Goal: Information Seeking & Learning: Get advice/opinions

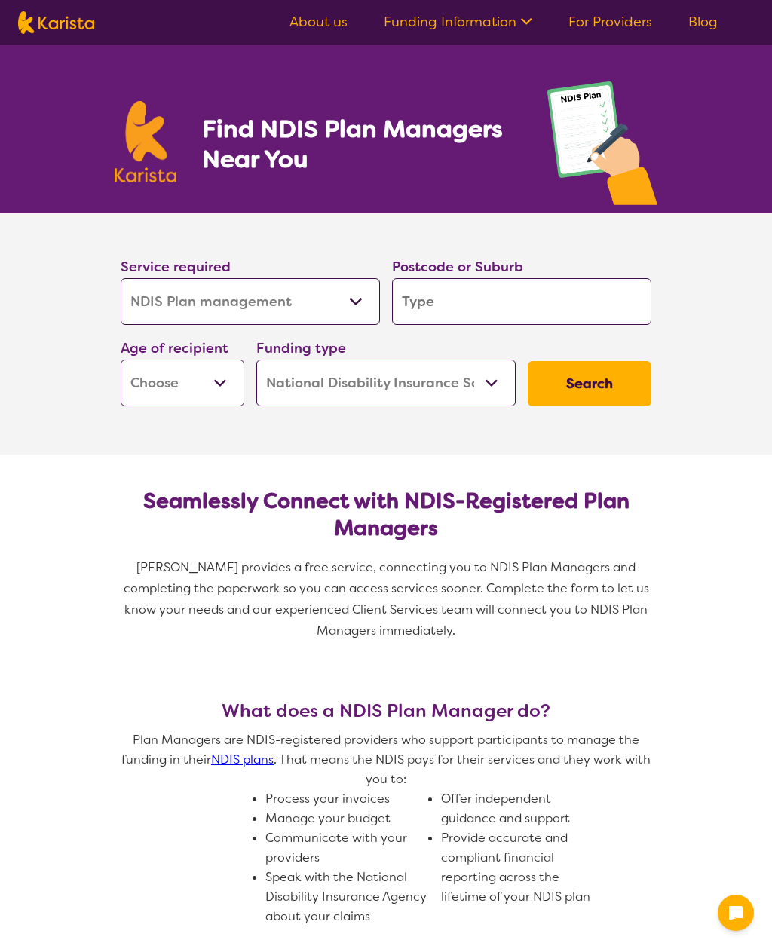
select select "NDIS Plan management"
select select "NDIS"
select select "NDIS Plan management"
select select "NDIS"
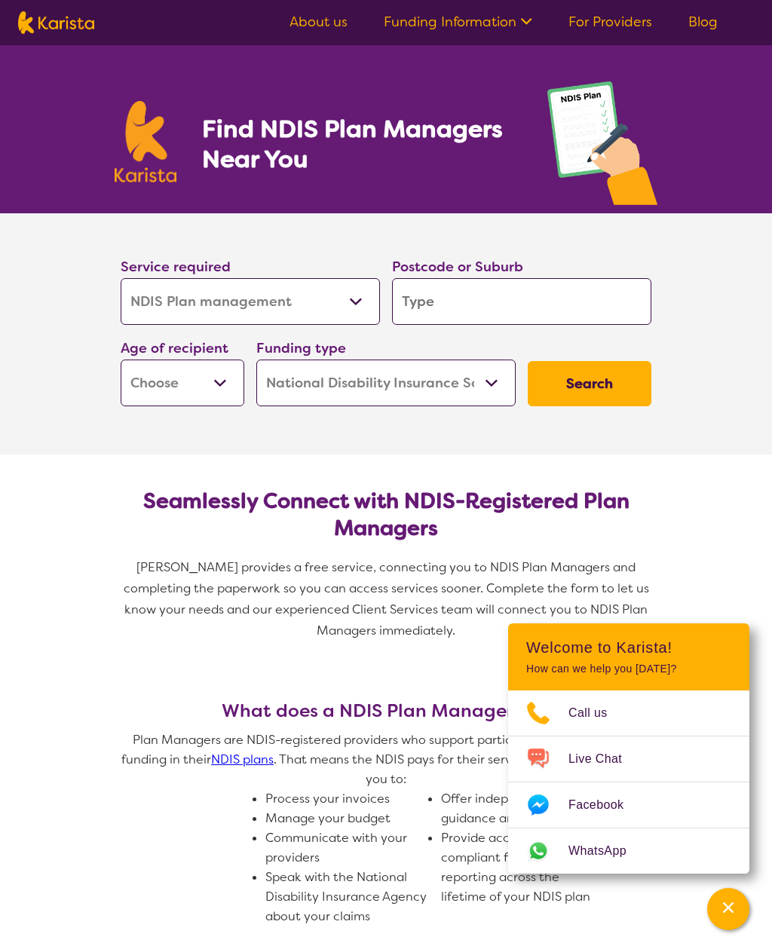
click at [522, 309] on input "search" at bounding box center [521, 301] width 259 height 47
type input "4"
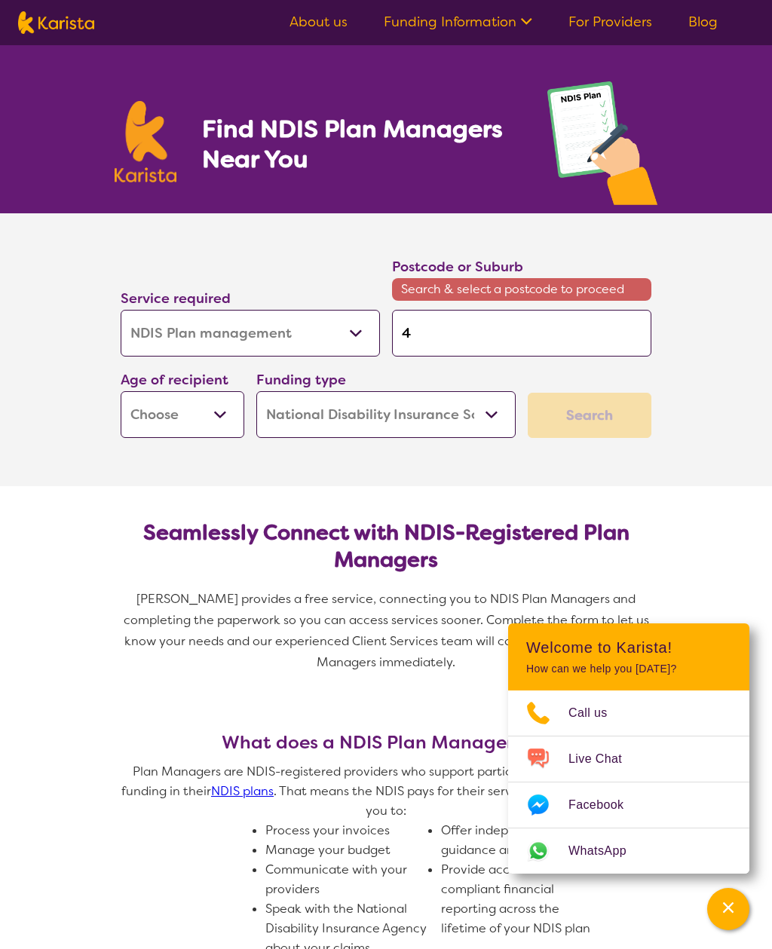
type input "41"
type input "416"
type input "4161"
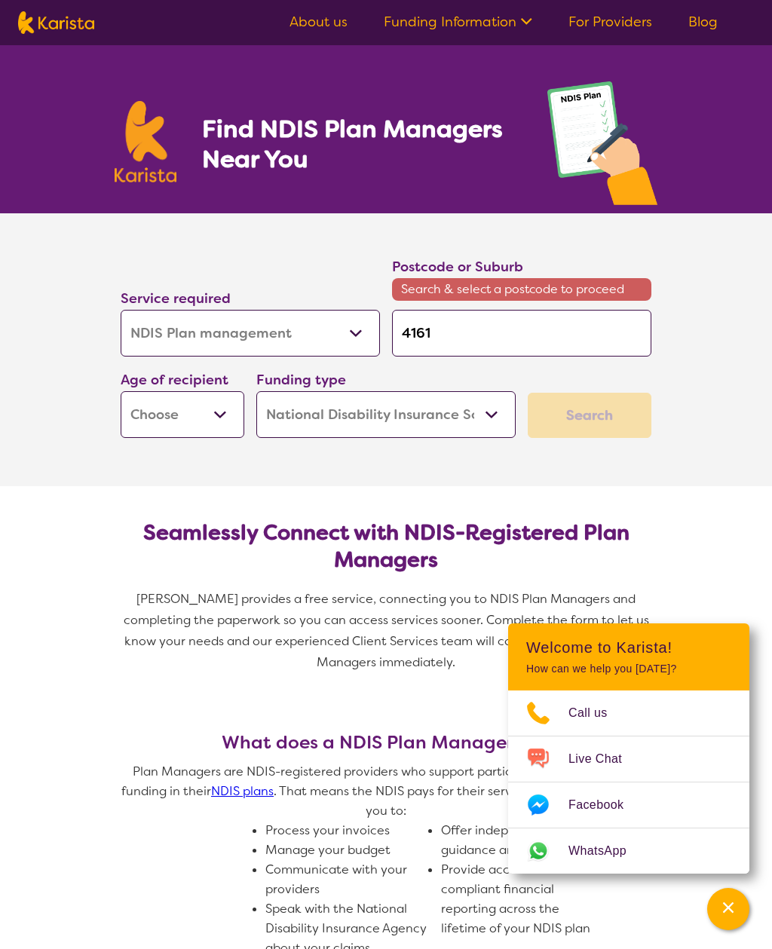
type input "4161"
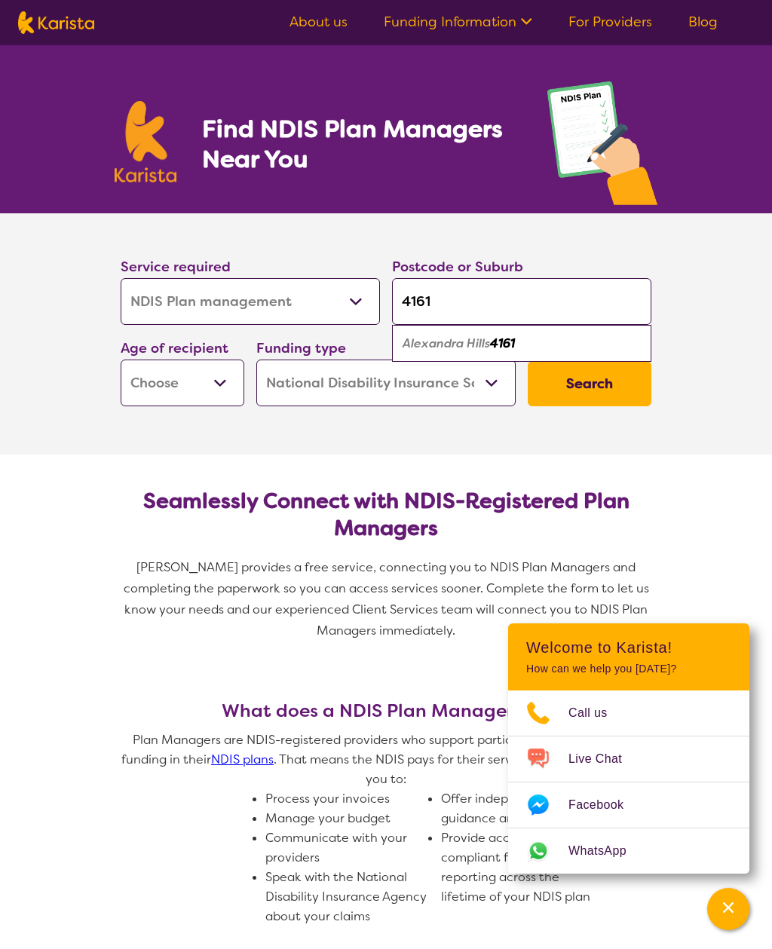
type input "4161"
click at [505, 348] on em "4161" at bounding box center [502, 344] width 25 height 16
click at [219, 374] on select "Early Childhood - 0 to 9 Child - 10 to 11 Adolescent - 12 to 17 Adult - 18 to 6…" at bounding box center [183, 383] width 124 height 47
select select "EC"
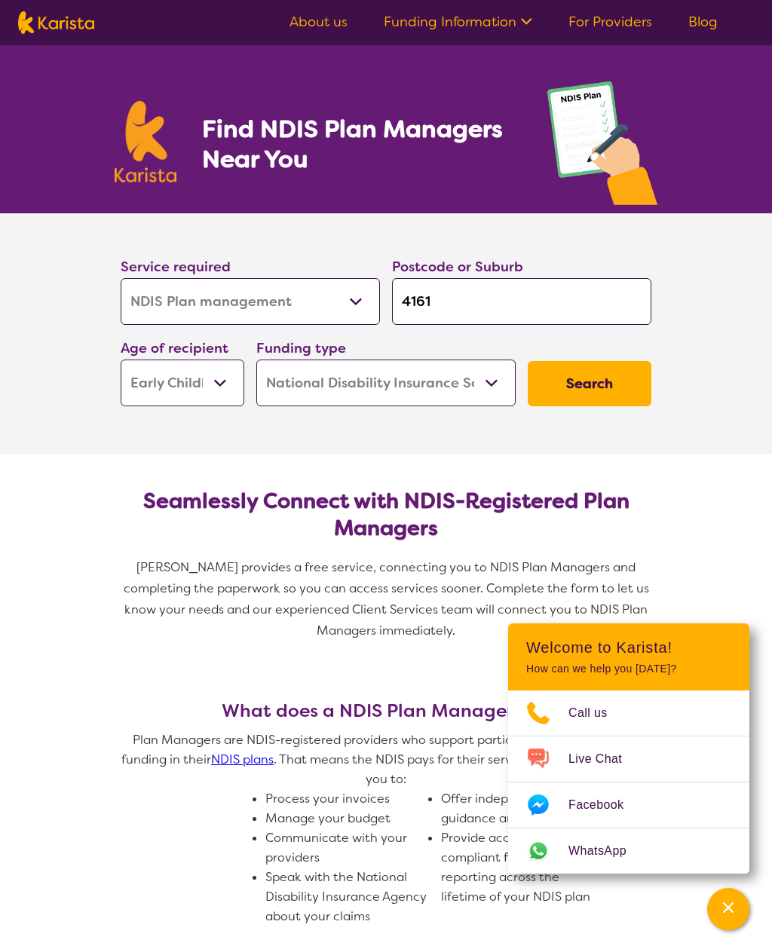
click at [477, 387] on select "Home Care Package (HCP) National Disability Insurance Scheme (NDIS) I don't know" at bounding box center [385, 383] width 259 height 47
click at [578, 398] on button "Search" at bounding box center [590, 383] width 124 height 45
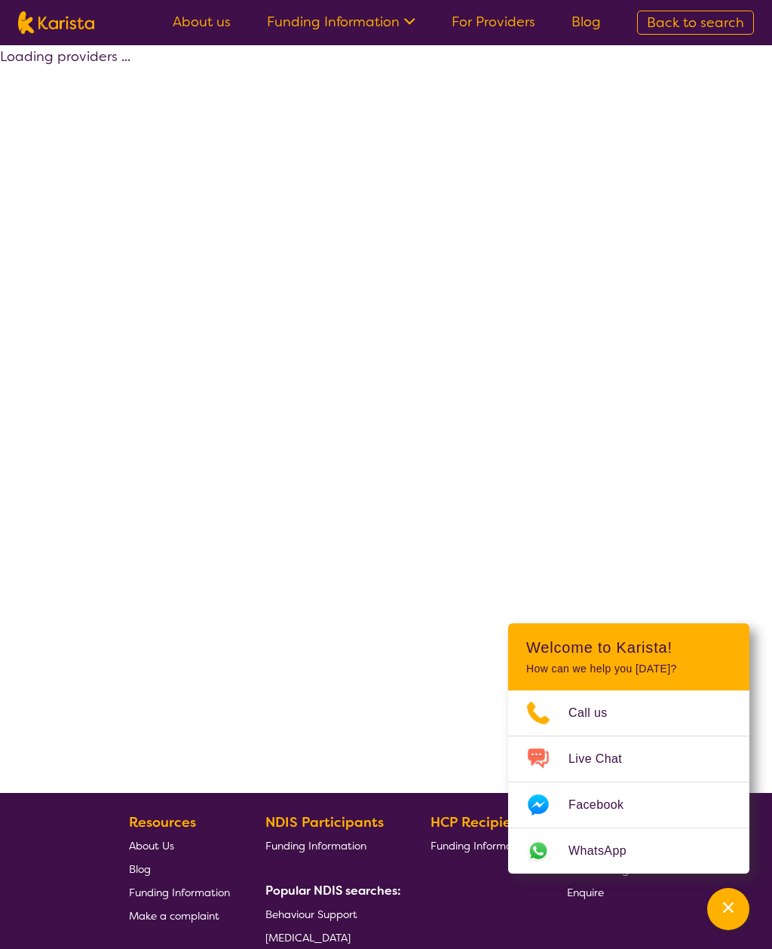
select select "by_score"
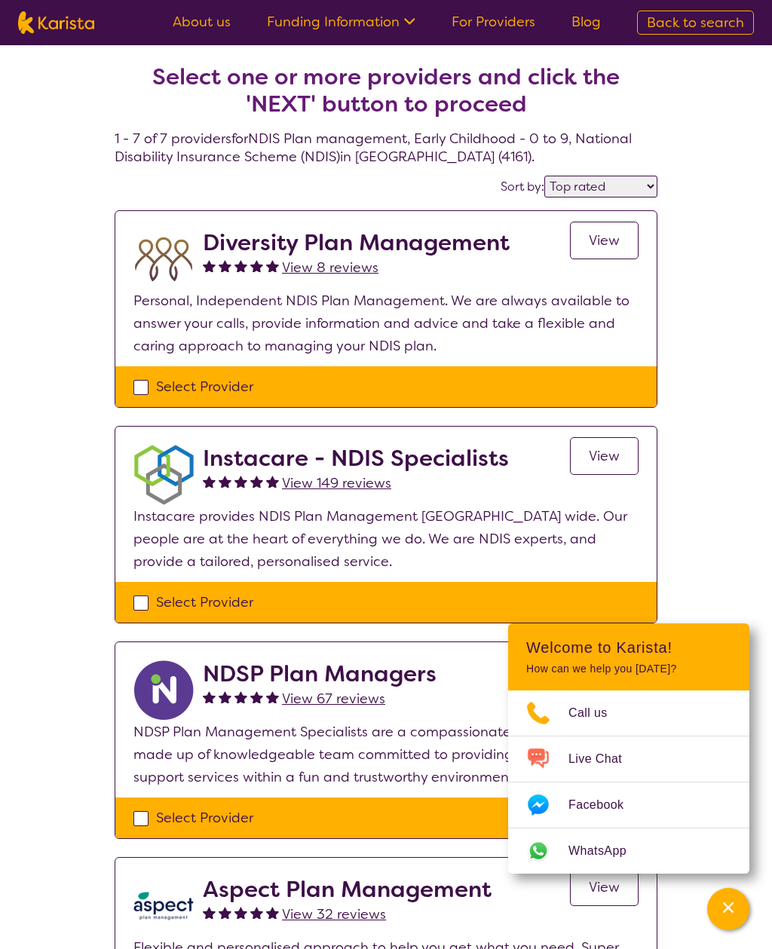
click at [727, 899] on div "Channel Menu" at bounding box center [728, 909] width 30 height 33
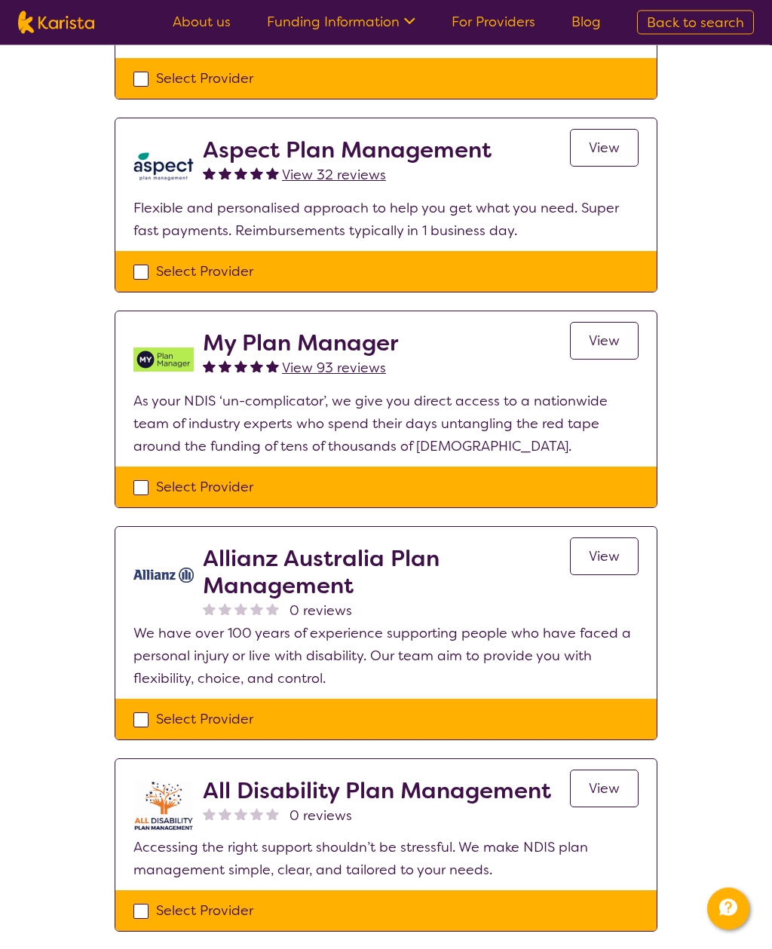
scroll to position [741, 0]
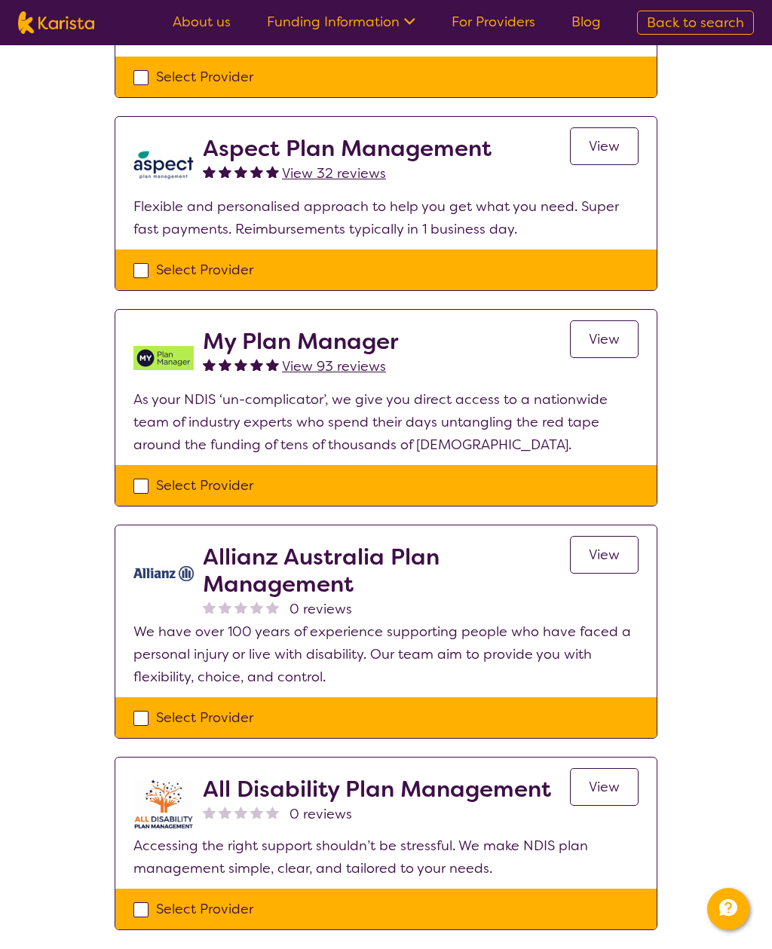
click at [368, 349] on h2 "My Plan Manager" at bounding box center [301, 341] width 196 height 27
click at [602, 349] on link "View" at bounding box center [604, 339] width 69 height 38
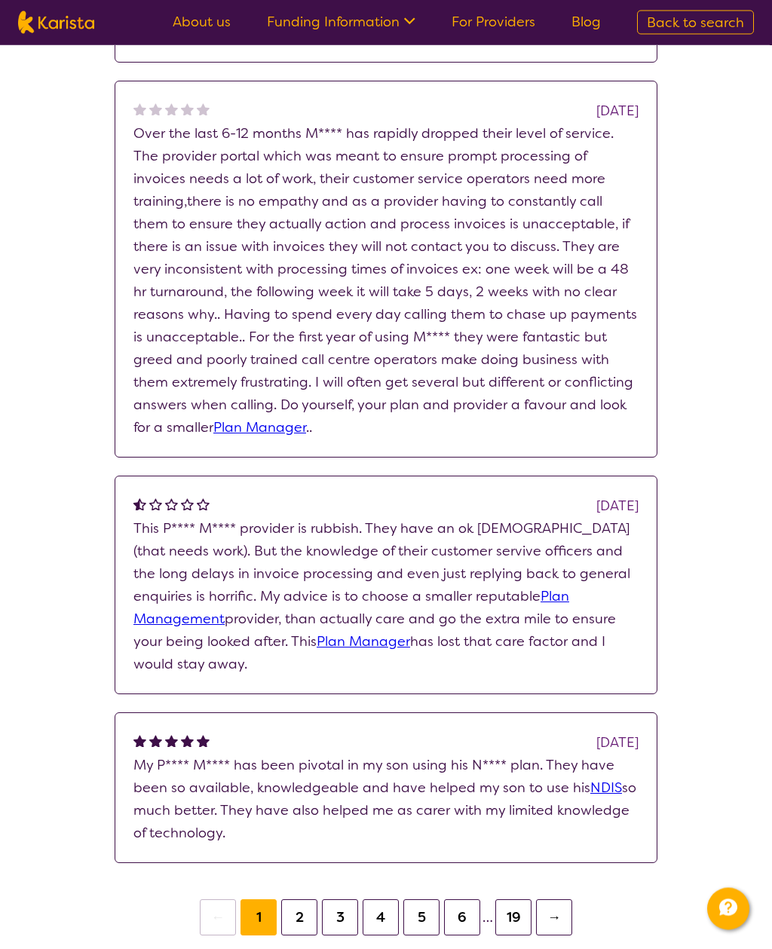
scroll to position [1331, 0]
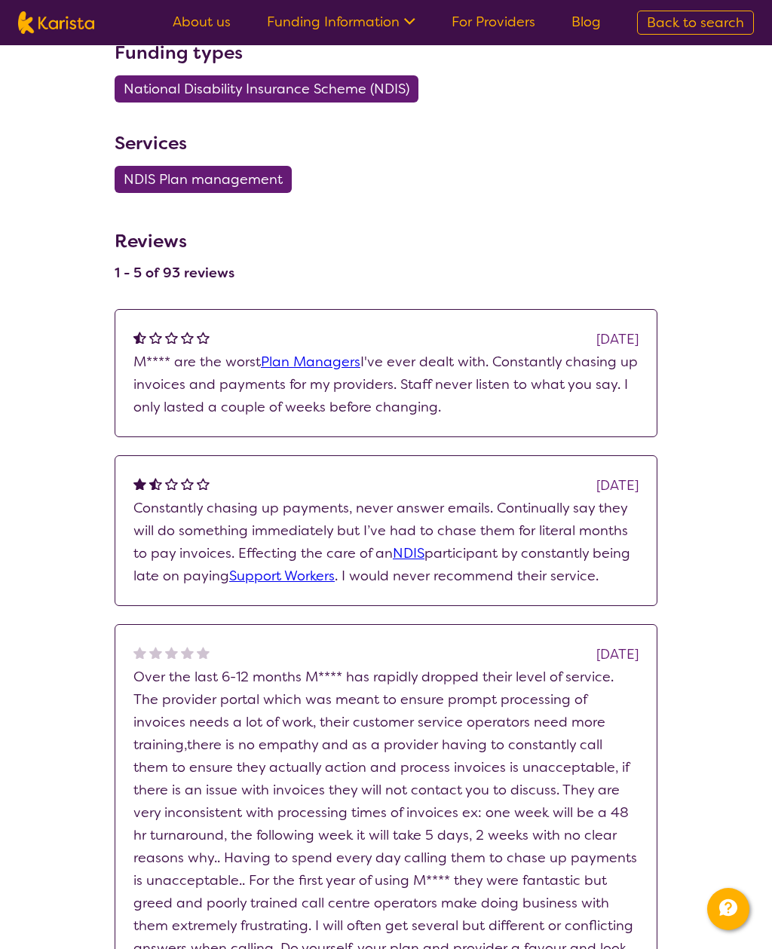
select select "by_score"
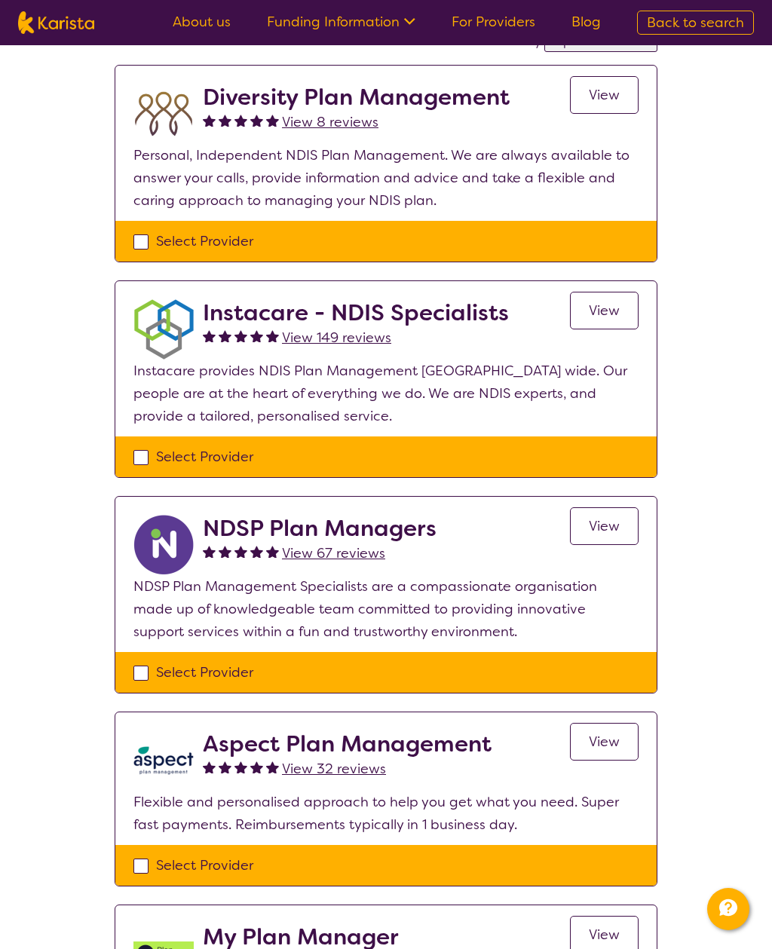
scroll to position [137, 0]
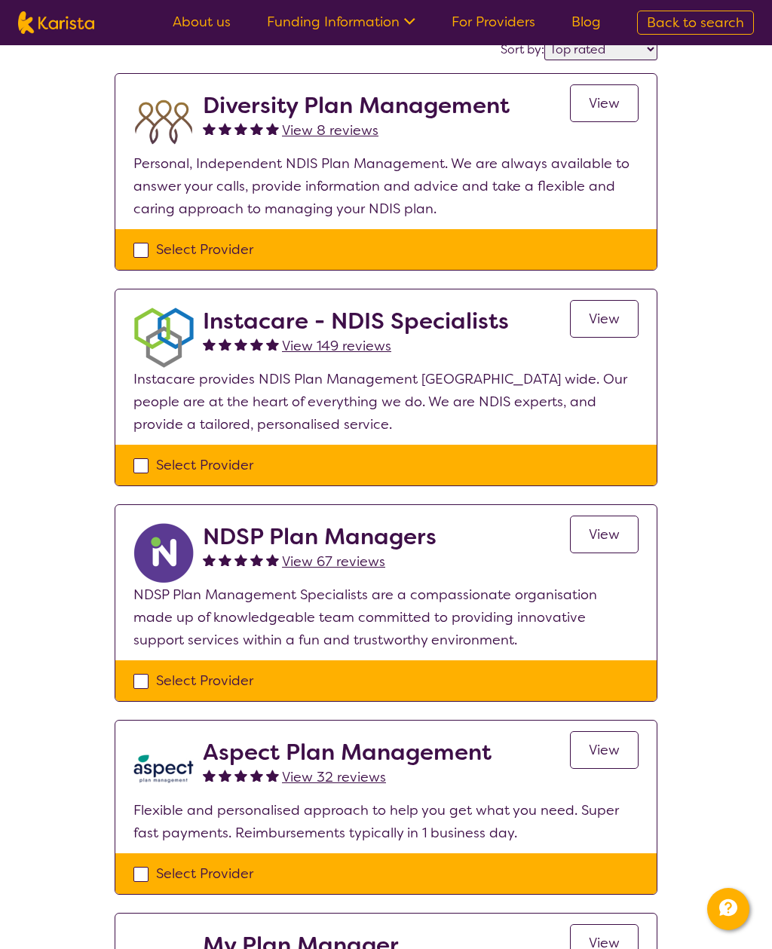
click at [608, 535] on span "View" at bounding box center [604, 535] width 31 height 18
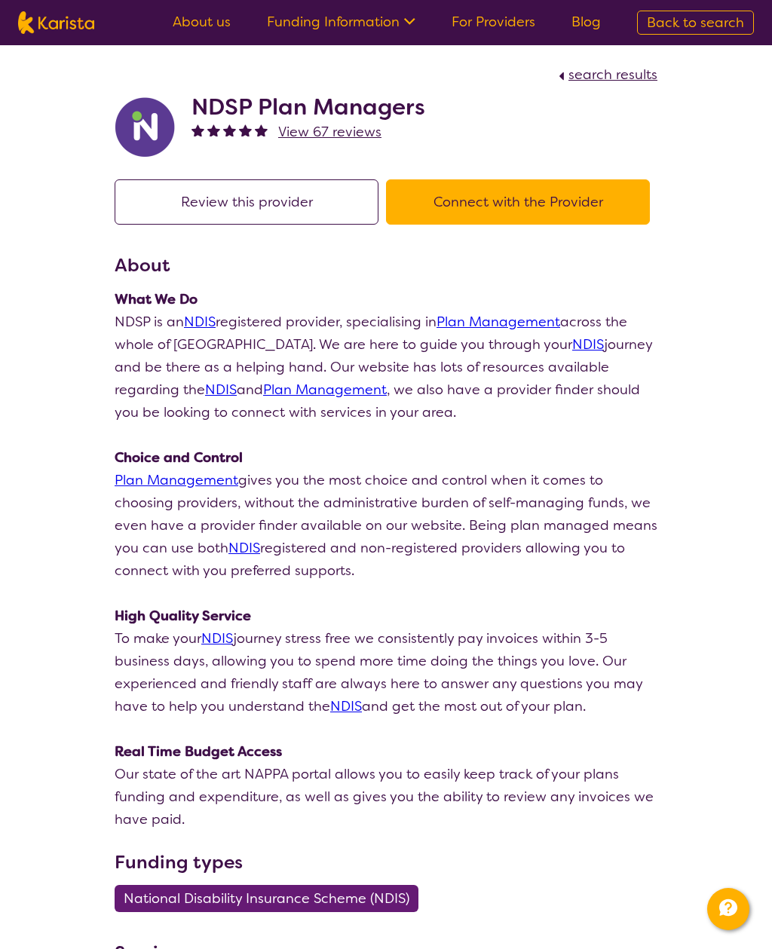
click at [580, 220] on button "Connect with the Provider" at bounding box center [518, 201] width 264 height 45
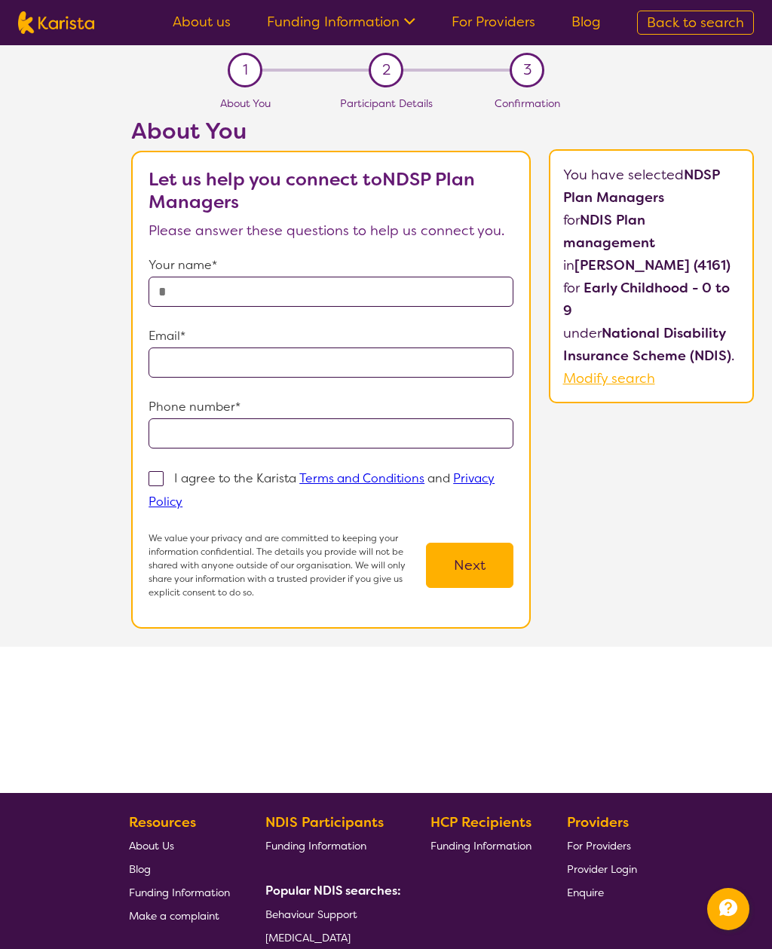
click at [684, 26] on span "Back to search" at bounding box center [695, 23] width 97 height 18
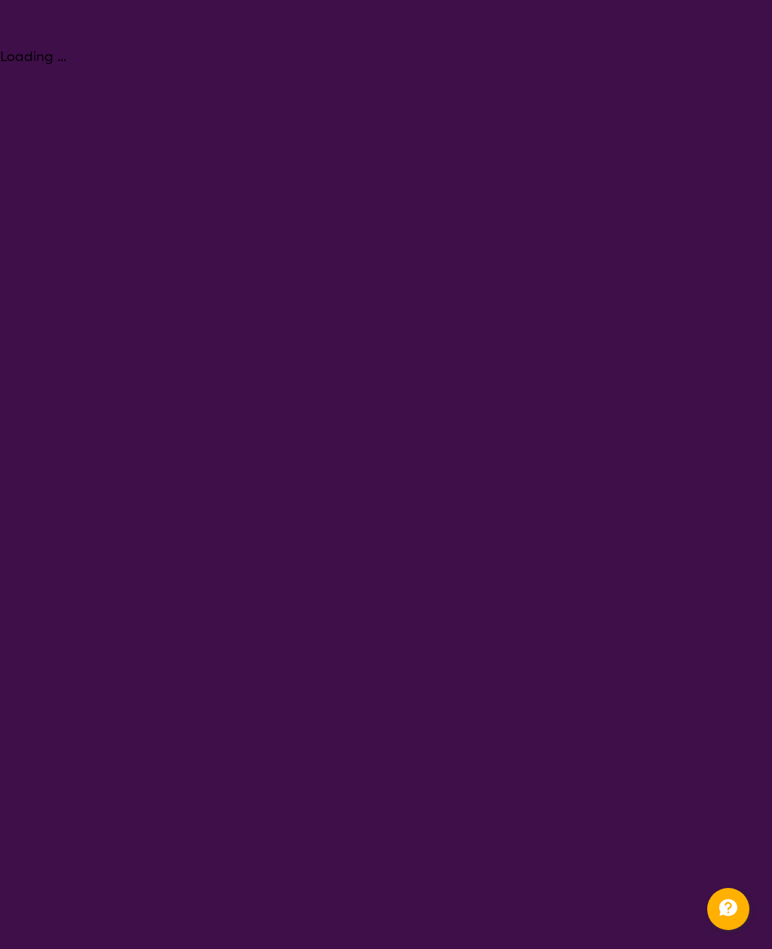
select select "NDIS Plan management"
select select "EC"
select select "NDIS"
select select "NDIS Plan management"
select select "EC"
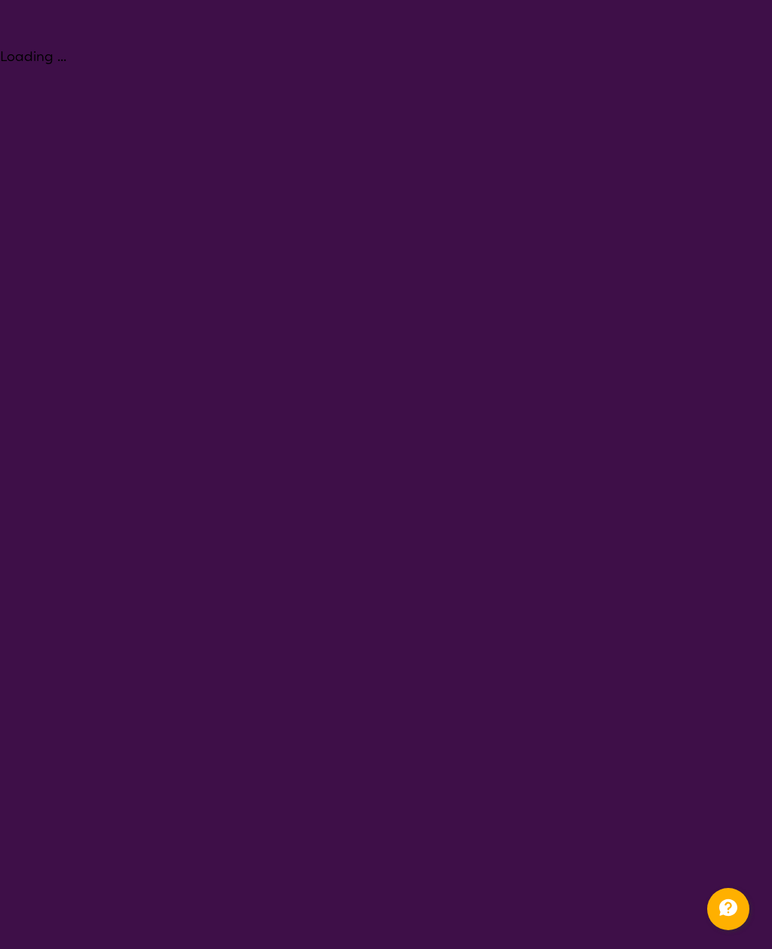
select select "NDIS"
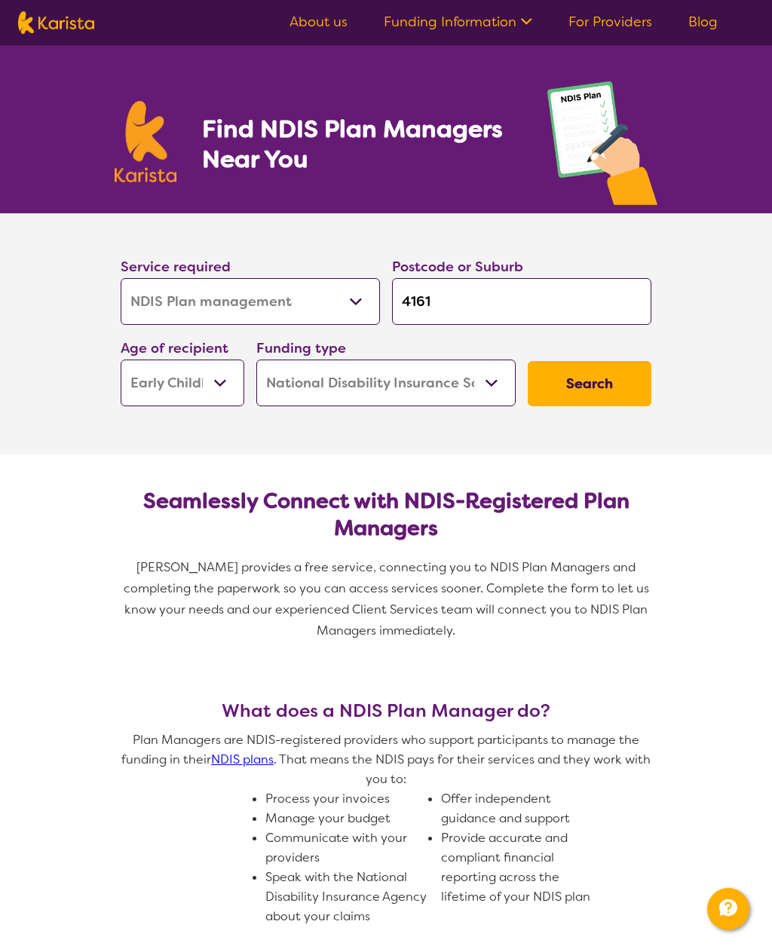
click at [608, 371] on button "Search" at bounding box center [590, 383] width 124 height 45
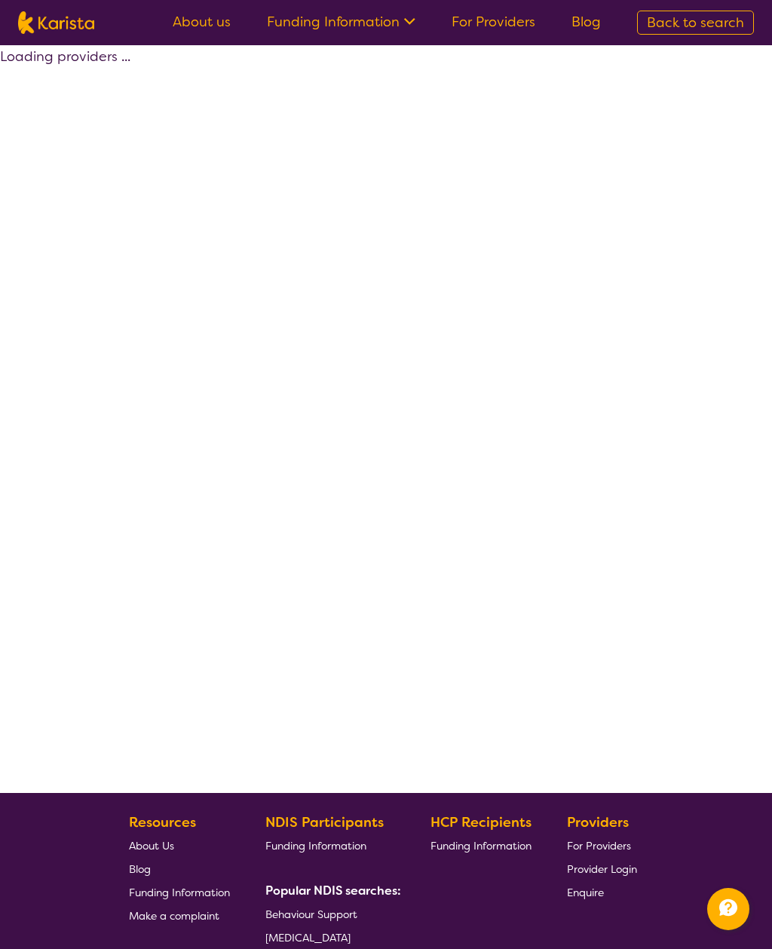
select select "by_score"
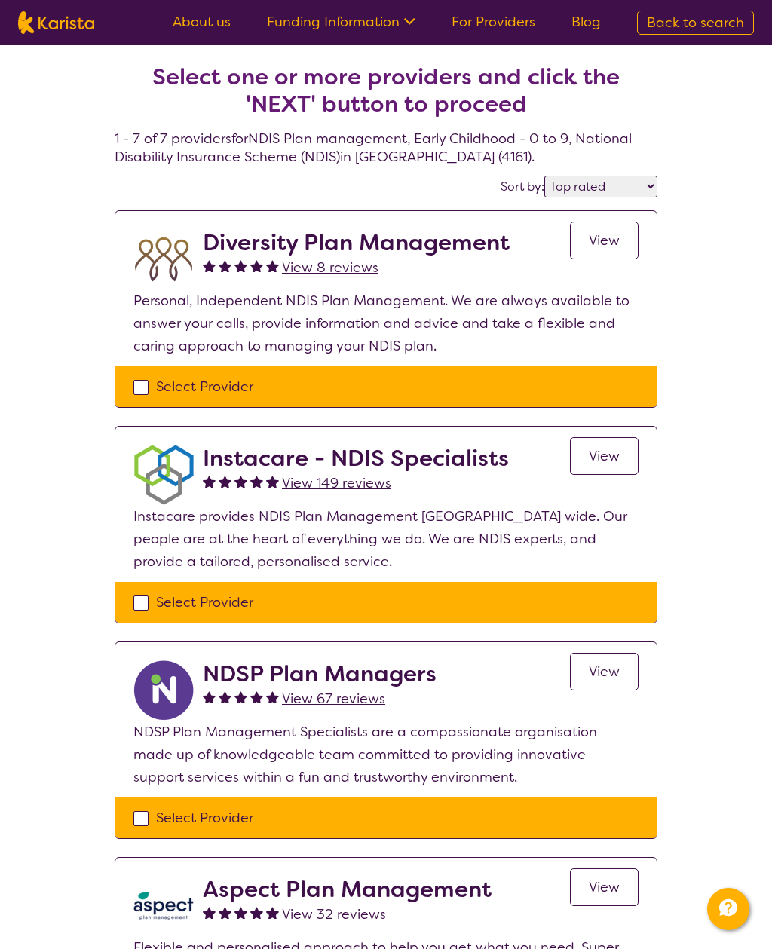
click at [611, 455] on span "View" at bounding box center [604, 456] width 31 height 18
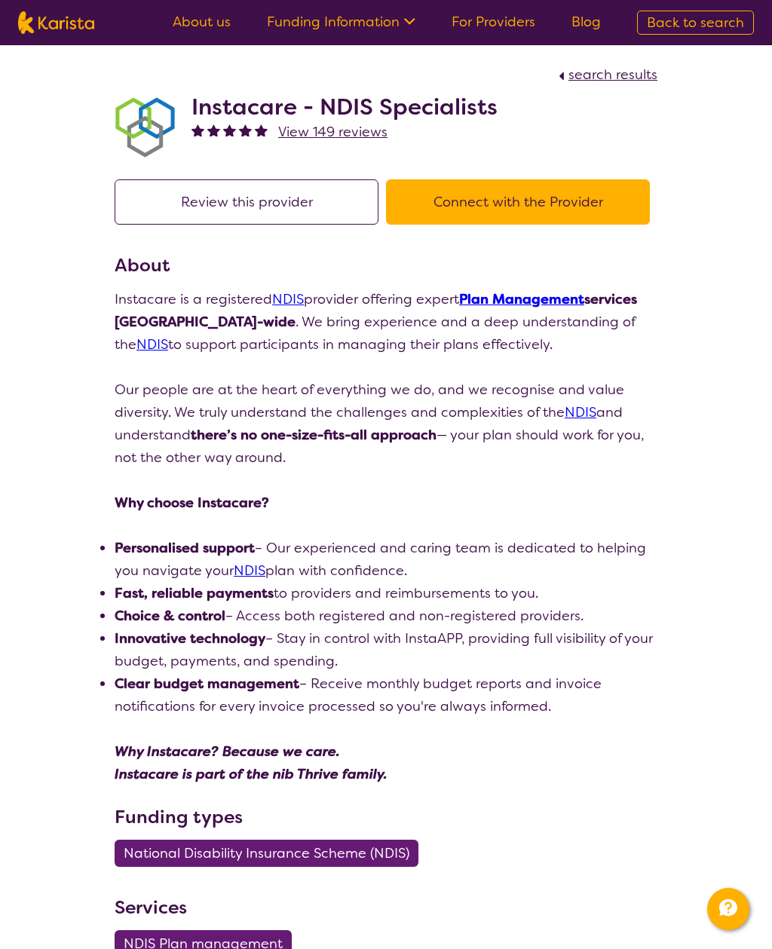
click at [584, 213] on button "Connect with the Provider" at bounding box center [518, 201] width 264 height 45
